Goal: Task Accomplishment & Management: Use online tool/utility

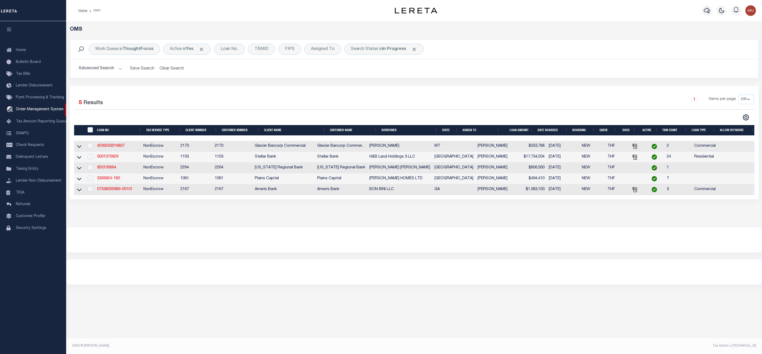
select select "200"
click at [375, 51] on div "Search Status is In Progress" at bounding box center [383, 49] width 79 height 11
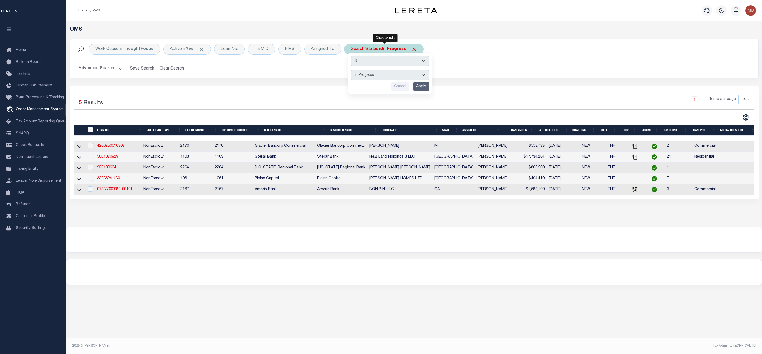
click at [384, 80] on select "Automated Search Bad Parcel Complete Duplicate Parcel High Dollar Reporting In …" at bounding box center [390, 75] width 78 height 10
select select "RD"
click at [352, 71] on select "Automated Search Bad Parcel Complete Duplicate Parcel High Dollar Reporting In …" at bounding box center [390, 75] width 78 height 10
click at [419, 88] on input "Apply" at bounding box center [421, 86] width 16 height 9
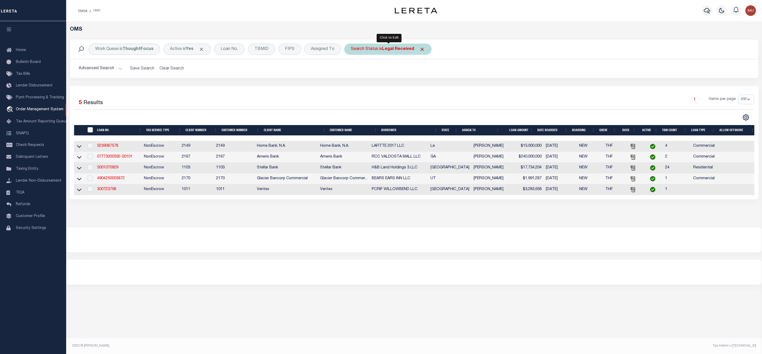
click at [378, 50] on div "Search Status is Legal Received" at bounding box center [387, 49] width 87 height 11
click at [373, 74] on select "Automated Search Bad Parcel Complete Duplicate Parcel High Dollar Reporting In …" at bounding box center [390, 75] width 78 height 10
select select "IP"
click at [352, 71] on select "Automated Search Bad Parcel Complete Duplicate Parcel High Dollar Reporting In …" at bounding box center [390, 75] width 78 height 10
click at [422, 86] on input "Apply" at bounding box center [421, 86] width 16 height 9
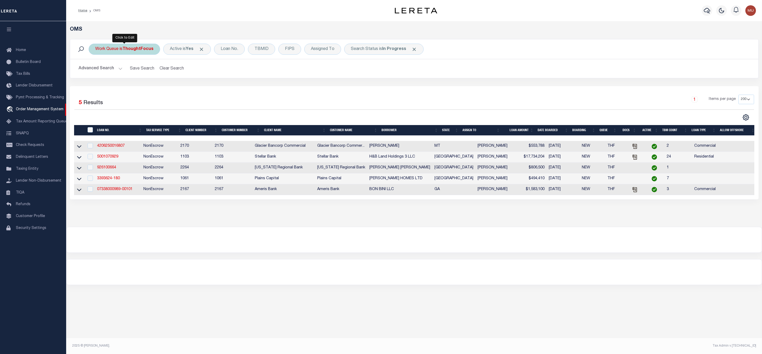
click at [145, 49] on b "ThoughtFocus" at bounding box center [137, 49] width 31 height 4
click at [141, 71] on select "--ALL-- General ThoughtFocus" at bounding box center [134, 75] width 78 height 10
select select "GEN"
click at [95, 71] on select "--ALL-- General ThoughtFocus" at bounding box center [134, 75] width 78 height 10
click at [164, 88] on input "Apply" at bounding box center [166, 86] width 16 height 9
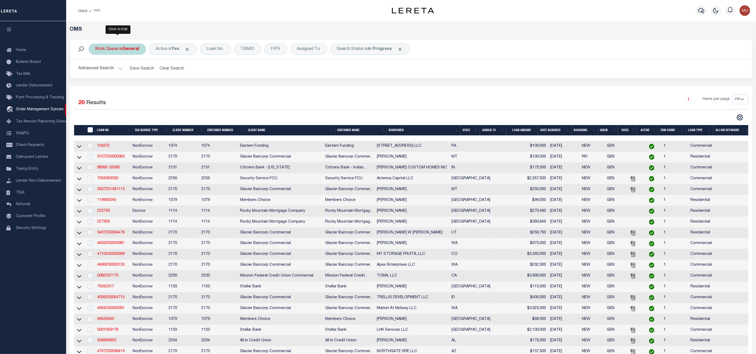
click at [117, 49] on div "Work Queue is General" at bounding box center [117, 49] width 57 height 11
click at [118, 72] on select "--ALL-- General ThoughtFocus" at bounding box center [134, 75] width 78 height 10
select select "THF"
click at [95, 71] on select "--ALL-- General ThoughtFocus" at bounding box center [134, 75] width 78 height 10
click at [171, 86] on input "Apply" at bounding box center [166, 86] width 16 height 9
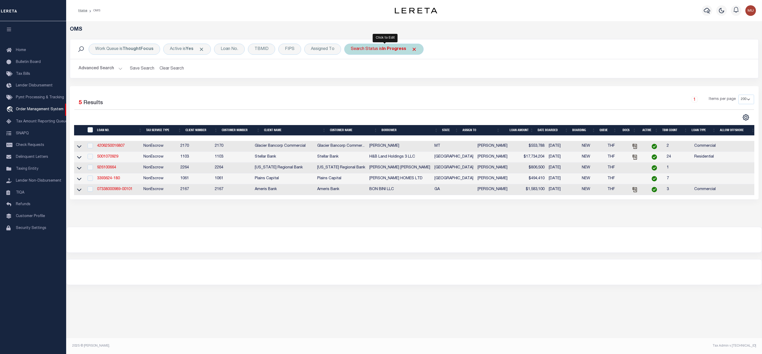
click at [371, 49] on div "Search Status is In Progress" at bounding box center [383, 49] width 79 height 11
click at [367, 73] on select "Automated Search Bad Parcel Complete Duplicate Parcel High Dollar Reporting In …" at bounding box center [390, 75] width 78 height 10
select select "PA"
click at [352, 71] on select "Automated Search Bad Parcel Complete Duplicate Parcel High Dollar Reporting In …" at bounding box center [390, 75] width 78 height 10
click at [422, 90] on input "Apply" at bounding box center [421, 86] width 16 height 9
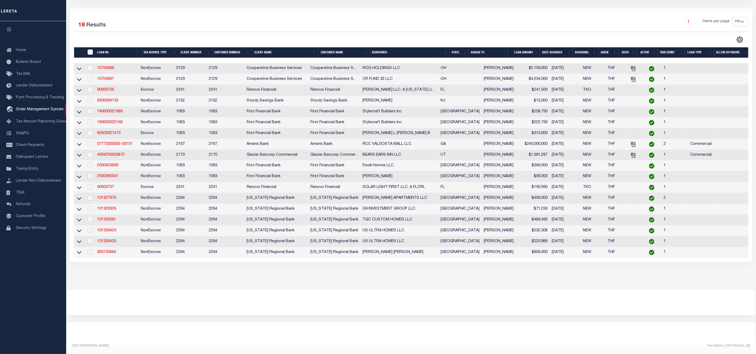
scroll to position [6, 0]
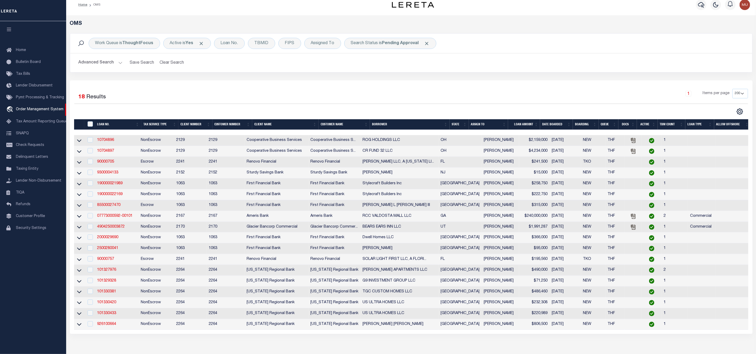
click at [503, 124] on th "ASSIGN TO" at bounding box center [488, 124] width 39 height 11
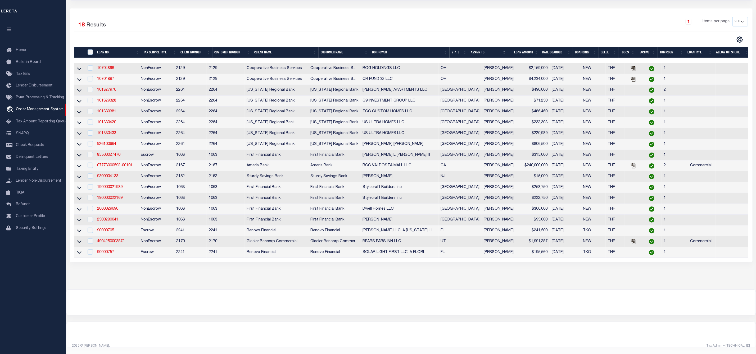
scroll to position [0, 0]
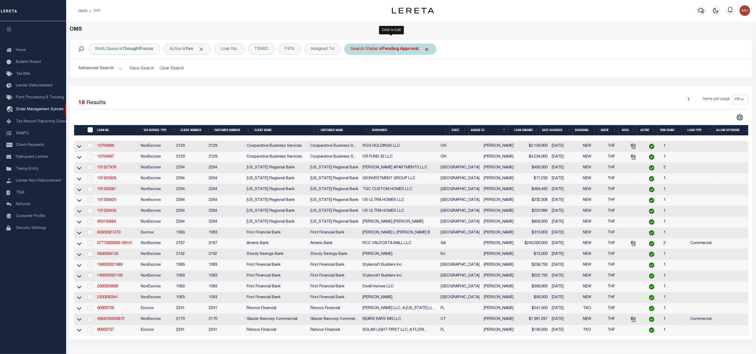
click at [403, 50] on b "Pending Approval" at bounding box center [400, 49] width 37 height 4
click at [388, 74] on select "Automated Search Bad Parcel Complete Duplicate Parcel High Dollar Reporting In …" at bounding box center [390, 75] width 78 height 10
select select "IP"
click at [352, 71] on select "Automated Search Bad Parcel Complete Duplicate Parcel High Dollar Reporting In …" at bounding box center [390, 75] width 78 height 10
click at [424, 90] on input "Apply" at bounding box center [421, 86] width 16 height 9
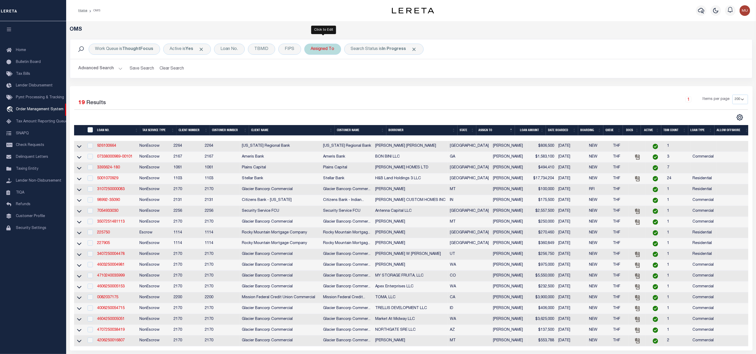
click at [325, 48] on div "Assigned To" at bounding box center [322, 49] width 37 height 11
click at [323, 74] on select "--Unassigned-- [PERSON_NAME] [PERSON_NAME] [PERSON_NAME] [PERSON_NAME], [PERSON…" at bounding box center [350, 75] width 78 height 10
select select "[PERSON_NAME]"
click at [312, 71] on select "--Unassigned-- [PERSON_NAME] [PERSON_NAME] [PERSON_NAME] [PERSON_NAME], [PERSON…" at bounding box center [350, 75] width 78 height 10
click at [387, 90] on input "Apply" at bounding box center [381, 86] width 16 height 9
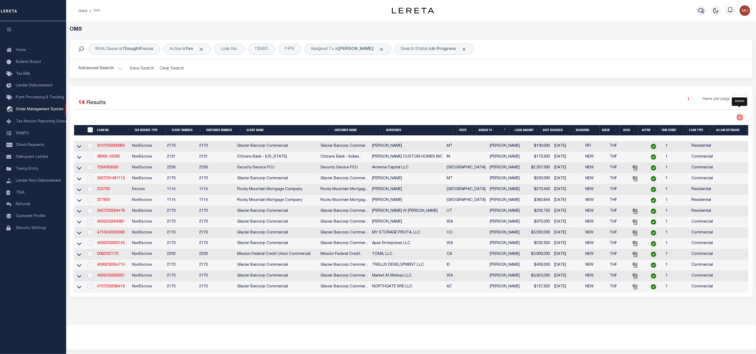
click at [742, 117] on icon "" at bounding box center [739, 117] width 7 height 7
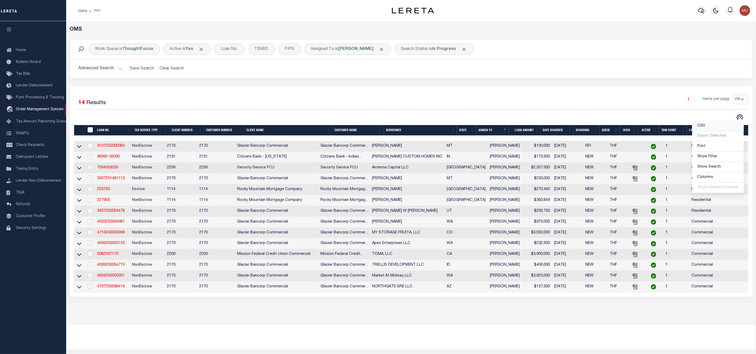
click at [706, 128] on link "CSV" at bounding box center [718, 126] width 52 height 10
click at [89, 146] on input "checkbox" at bounding box center [90, 145] width 5 height 5
checkbox input "true"
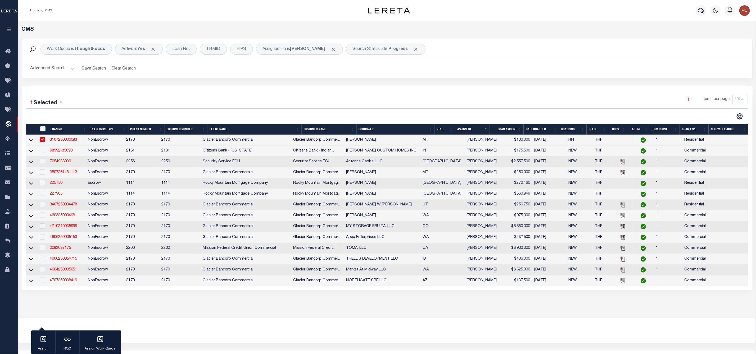
click at [90, 157] on td "NonEscrow" at bounding box center [105, 162] width 38 height 11
checkbox input "true"
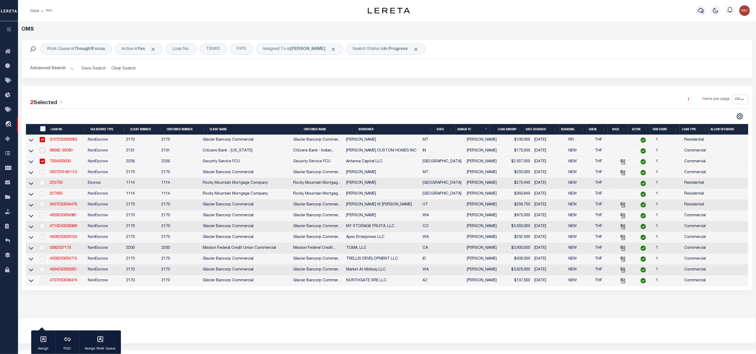
click at [43, 151] on input "checkbox" at bounding box center [42, 150] width 5 height 5
checkbox input "true"
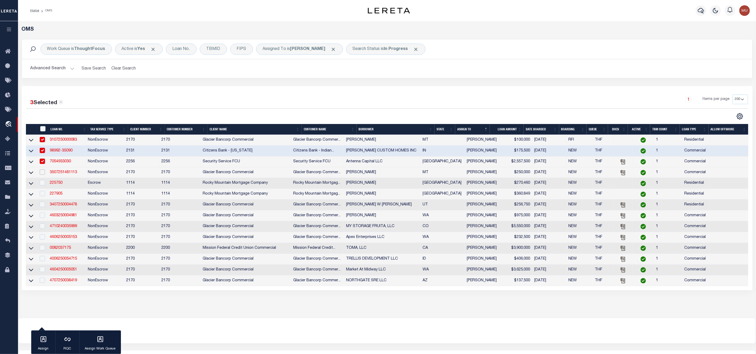
click at [44, 173] on input "checkbox" at bounding box center [42, 172] width 5 height 5
checkbox input "true"
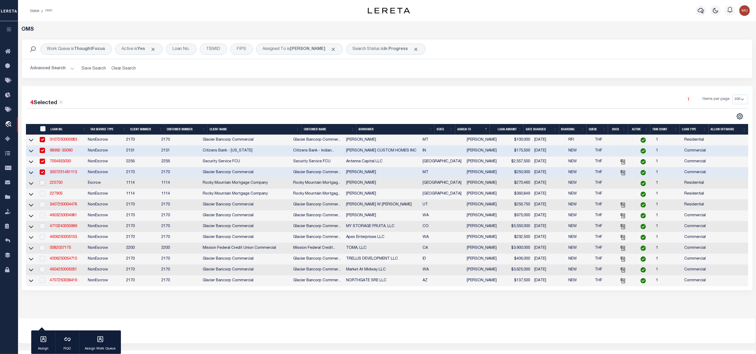
click at [42, 185] on input "checkbox" at bounding box center [42, 182] width 5 height 5
checkbox input "true"
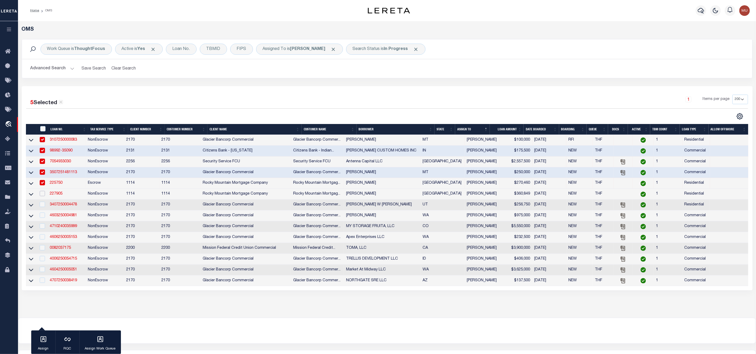
click at [41, 195] on input "checkbox" at bounding box center [42, 193] width 5 height 5
checkbox input "true"
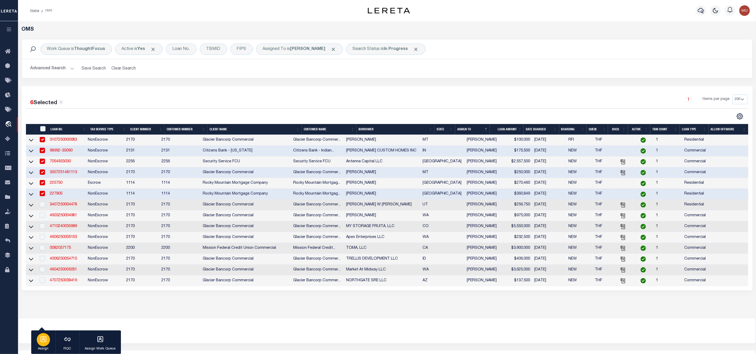
click at [44, 344] on div "button" at bounding box center [43, 339] width 13 height 13
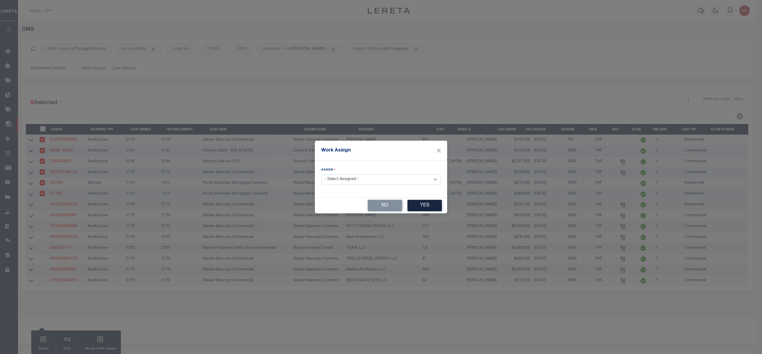
click at [349, 179] on select "- Select Assigned - --Unassigned-- [PERSON_NAME] [PERSON_NAME] [PERSON_NAME] [P…" at bounding box center [381, 180] width 120 height 10
select select "[PERSON_NAME]"
click at [321, 175] on select "- Select Assigned - --Unassigned-- [PERSON_NAME] [PERSON_NAME] [PERSON_NAME] [P…" at bounding box center [381, 180] width 120 height 10
click at [427, 206] on button "Yes" at bounding box center [424, 205] width 34 height 11
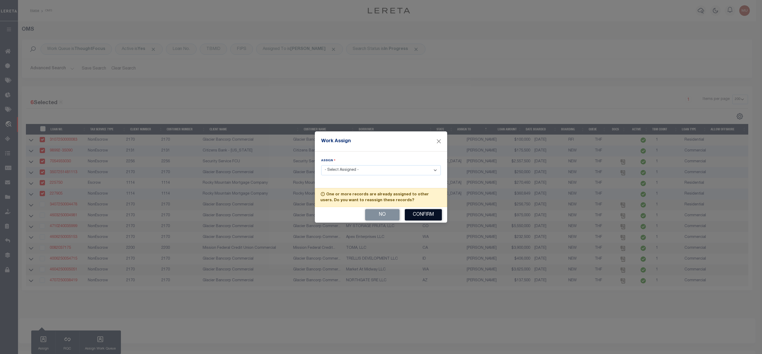
click at [424, 214] on button "Confirm" at bounding box center [423, 214] width 37 height 11
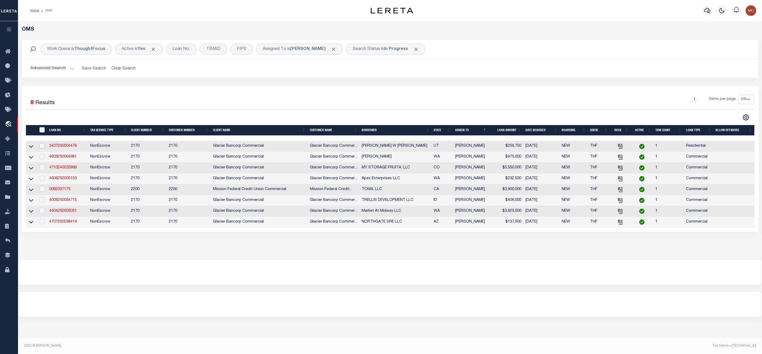
click at [41, 145] on input "checkbox" at bounding box center [41, 145] width 5 height 5
checkbox input "true"
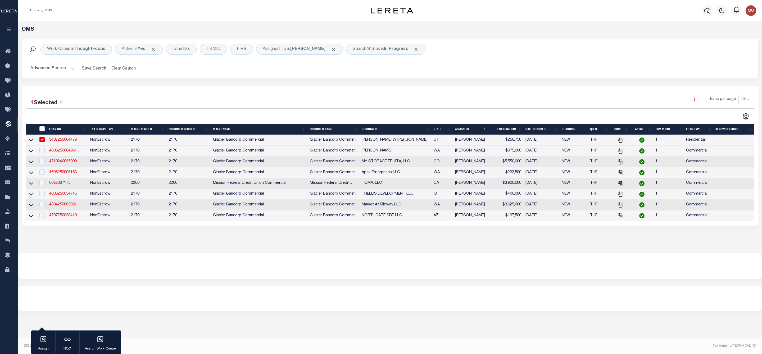
click at [42, 157] on td at bounding box center [41, 151] width 11 height 11
checkbox input "true"
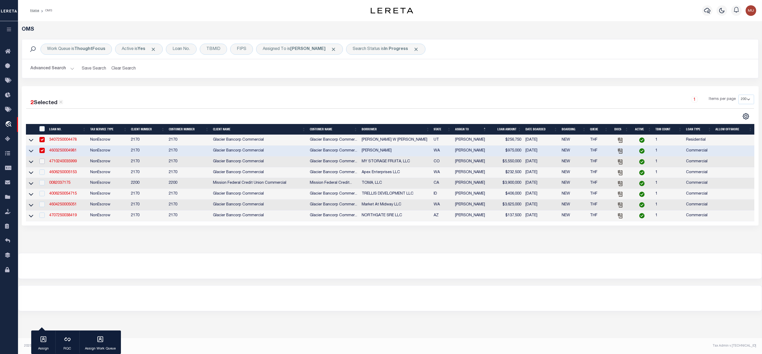
click at [42, 162] on input "checkbox" at bounding box center [41, 161] width 5 height 5
checkbox input "true"
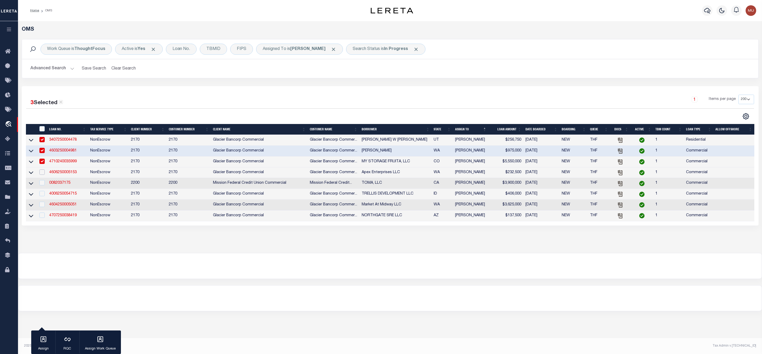
click at [43, 171] on input "checkbox" at bounding box center [41, 172] width 5 height 5
checkbox input "true"
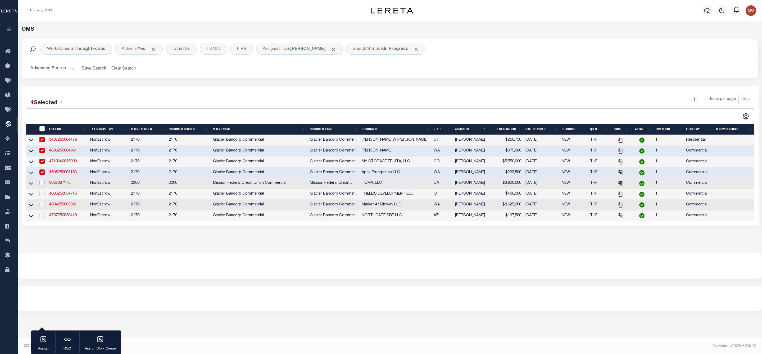
click at [43, 184] on input "checkbox" at bounding box center [41, 182] width 5 height 5
checkbox input "true"
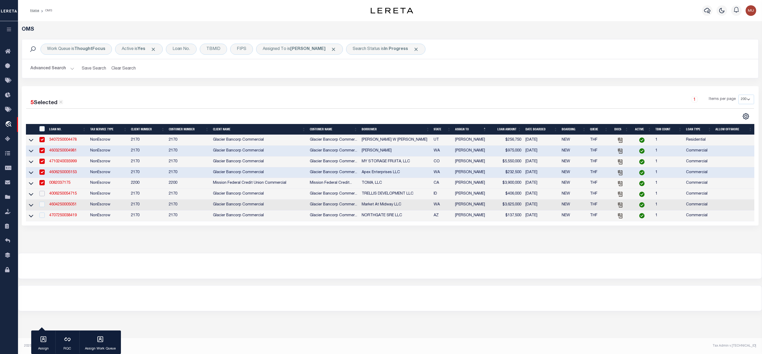
click at [43, 194] on input "checkbox" at bounding box center [41, 193] width 5 height 5
checkbox input "true"
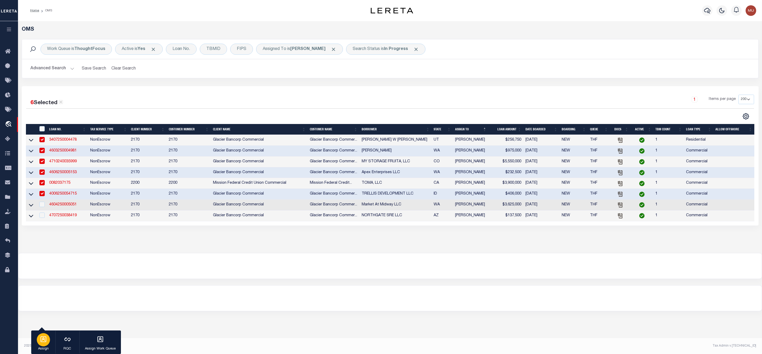
click at [44, 341] on icon "button" at bounding box center [43, 339] width 7 height 7
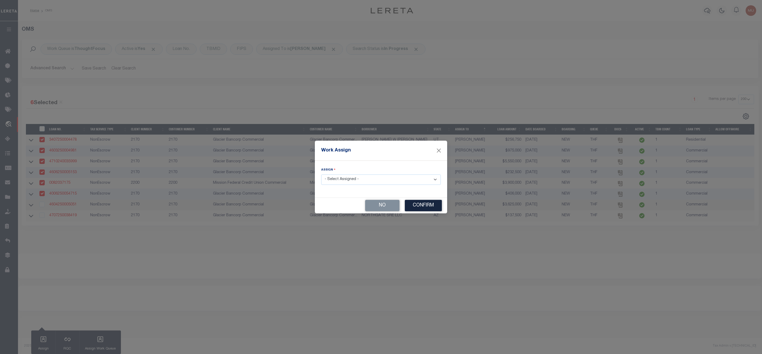
click at [355, 183] on select "- Select Assigned - --Unassigned-- [PERSON_NAME] [PERSON_NAME] [PERSON_NAME] [P…" at bounding box center [381, 180] width 120 height 10
select select "[PERSON_NAME]"
click at [321, 175] on select "- Select Assigned - --Unassigned-- [PERSON_NAME] [PERSON_NAME] [PERSON_NAME] [P…" at bounding box center [381, 180] width 120 height 10
click at [422, 207] on button "Confirm" at bounding box center [423, 205] width 37 height 11
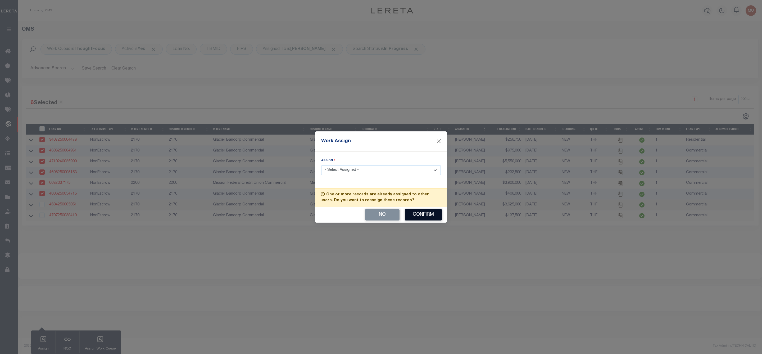
click at [419, 215] on button "Confirm" at bounding box center [423, 214] width 37 height 11
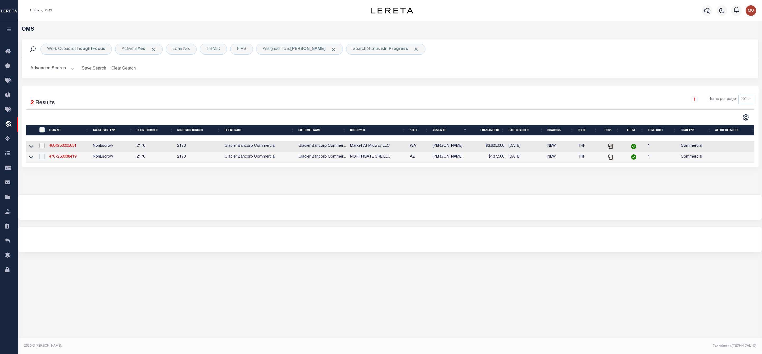
click at [44, 146] on input "checkbox" at bounding box center [41, 145] width 5 height 5
checkbox input "true"
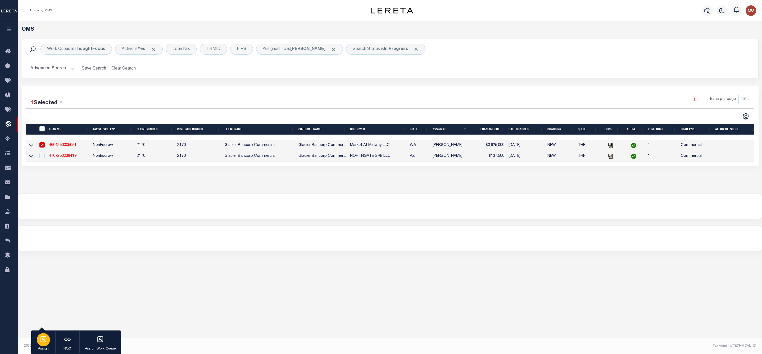
click at [40, 354] on button "Assign" at bounding box center [43, 343] width 24 height 24
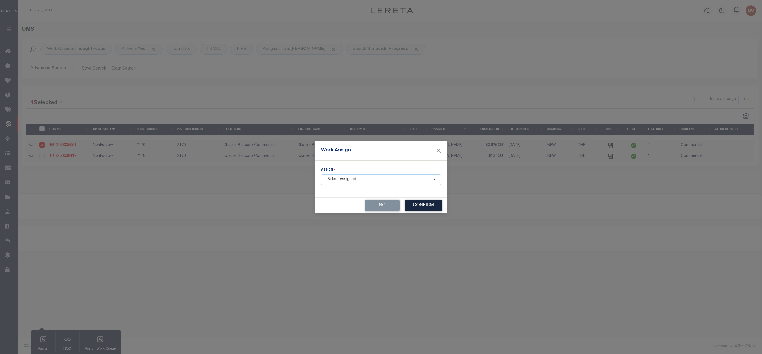
click at [338, 176] on select "- Select Assigned - --Unassigned-- [PERSON_NAME] [PERSON_NAME] [PERSON_NAME] [P…" at bounding box center [381, 180] width 120 height 10
select select "[PERSON_NAME]"
click at [321, 175] on select "- Select Assigned - --Unassigned-- [PERSON_NAME] [PERSON_NAME] [PERSON_NAME] [P…" at bounding box center [381, 180] width 120 height 10
click at [422, 206] on button "Confirm" at bounding box center [423, 205] width 37 height 11
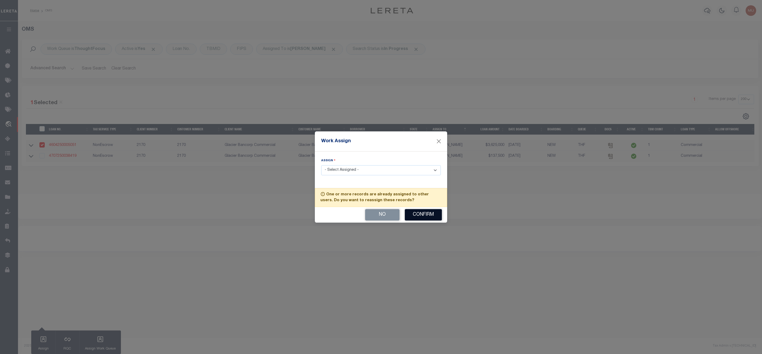
click at [421, 214] on button "Confirm" at bounding box center [423, 214] width 37 height 11
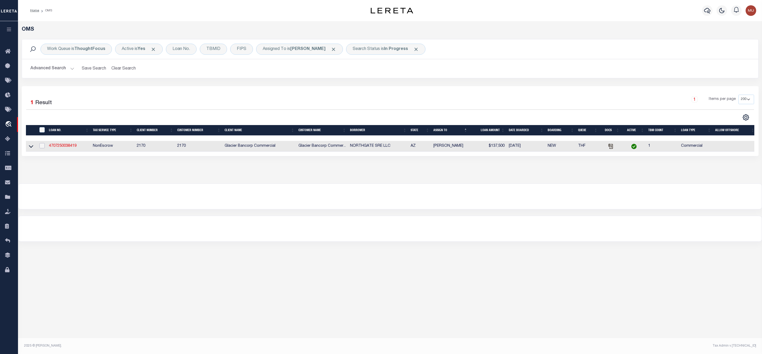
click at [42, 145] on input "checkbox" at bounding box center [41, 145] width 5 height 5
checkbox input "true"
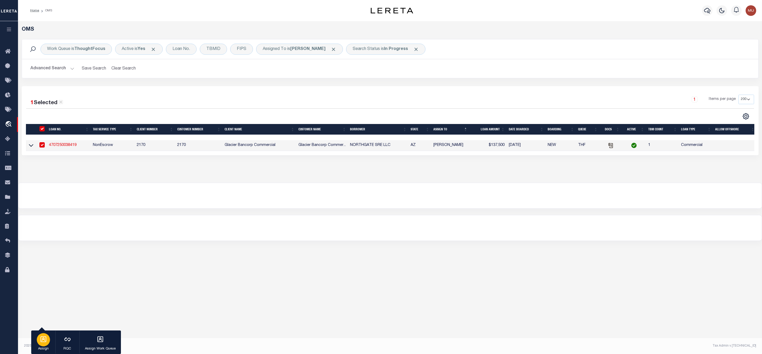
click at [44, 340] on icon "button" at bounding box center [43, 339] width 7 height 7
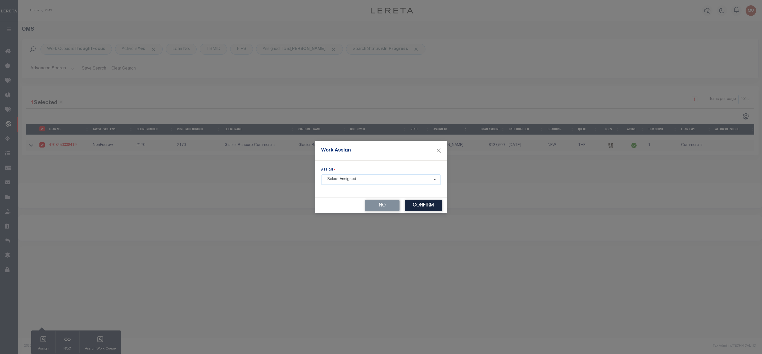
click at [349, 182] on select "- Select Assigned - --Unassigned-- [PERSON_NAME] [PERSON_NAME] [PERSON_NAME] [P…" at bounding box center [381, 180] width 120 height 10
select select "[PERSON_NAME]"
click at [321, 175] on select "- Select Assigned - --Unassigned-- [PERSON_NAME] [PERSON_NAME] [PERSON_NAME] [P…" at bounding box center [381, 180] width 120 height 10
click at [421, 204] on button "Confirm" at bounding box center [423, 205] width 37 height 11
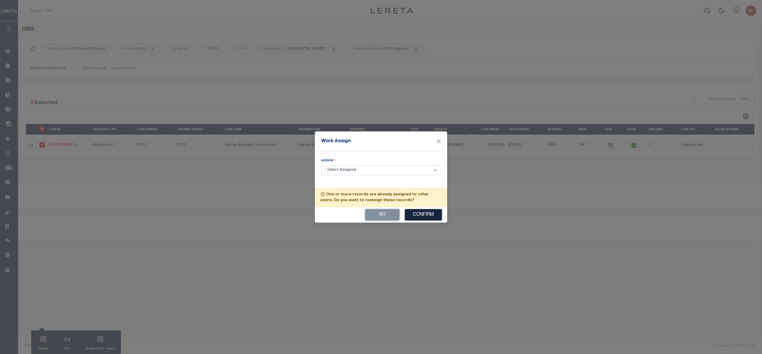
click at [419, 214] on button "Confirm" at bounding box center [423, 214] width 37 height 11
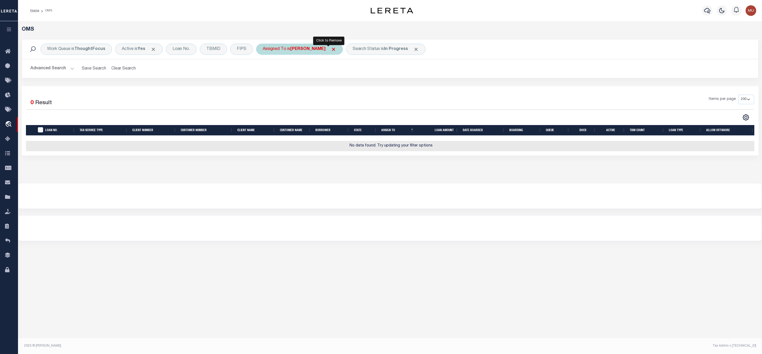
click at [331, 49] on span "Click to Remove" at bounding box center [334, 50] width 6 height 6
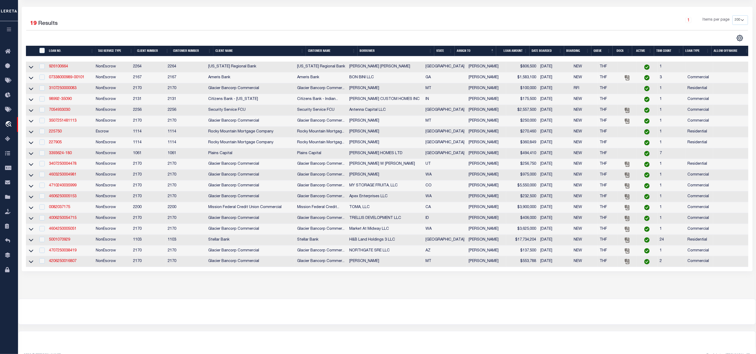
scroll to position [97, 0]
